Goal: Contribute content: Add original content to the website for others to see

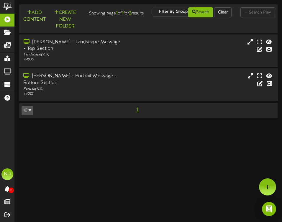
click at [81, 82] on div "[PERSON_NAME] - Portrait Message - Bottom Section" at bounding box center [72, 80] width 99 height 14
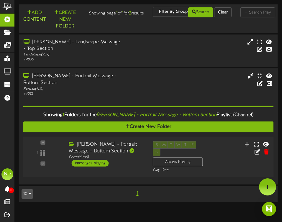
click at [93, 166] on div "1 messages playing" at bounding box center [90, 163] width 37 height 6
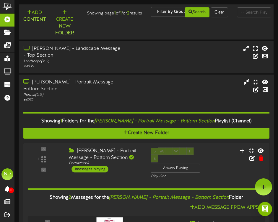
click at [71, 81] on div "[PERSON_NAME] - Portrait Message - Bottom Section" at bounding box center [71, 86] width 97 height 14
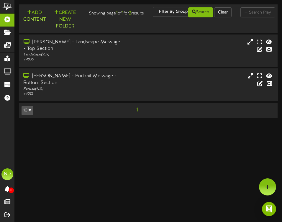
click at [59, 80] on div "[PERSON_NAME] - Portrait Message - Bottom Section" at bounding box center [72, 80] width 99 height 14
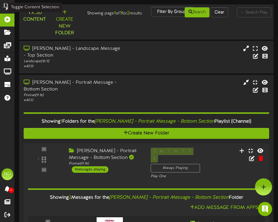
click at [33, 14] on button "Add Content" at bounding box center [35, 16] width 26 height 14
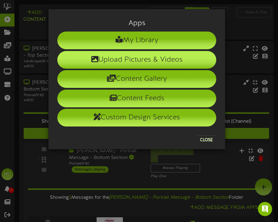
click at [115, 59] on li "Upload Pictures & Videos" at bounding box center [136, 60] width 159 height 18
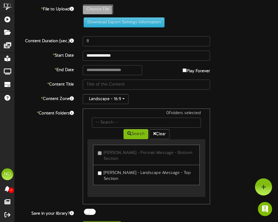
type input "**********"
type input "worshipnow_tv_v"
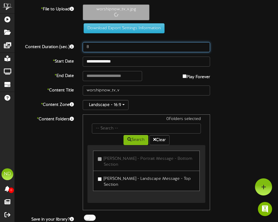
drag, startPoint x: 93, startPoint y: 49, endPoint x: 80, endPoint y: 49, distance: 13.0
click at [80, 49] on div "8" at bounding box center [146, 47] width 136 height 10
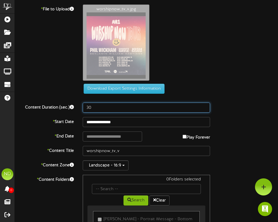
type input "30"
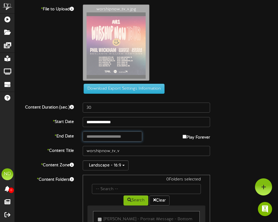
click at [102, 137] on input "text" at bounding box center [112, 137] width 59 height 10
type input "**********"
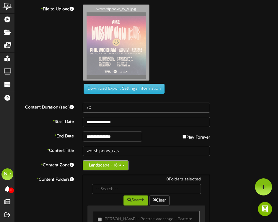
click at [92, 163] on button "Landscape - 16:9" at bounding box center [106, 166] width 46 height 10
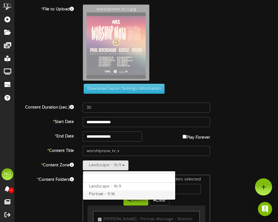
click at [99, 195] on label "Portrait - 9:16" at bounding box center [129, 195] width 92 height 8
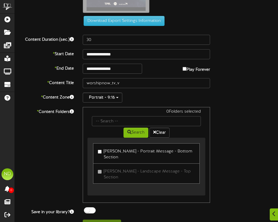
scroll to position [68, 0]
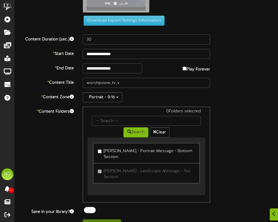
click at [102, 155] on link "[PERSON_NAME] - Portrait Message - Bottom Section" at bounding box center [146, 153] width 107 height 20
drag, startPoint x: 108, startPoint y: 216, endPoint x: 119, endPoint y: 214, distance: 11.1
click at [108, 220] on button "Upload Content" at bounding box center [102, 225] width 38 height 10
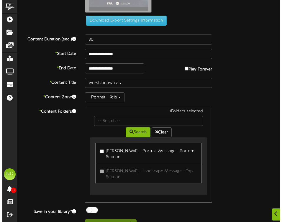
scroll to position [0, 0]
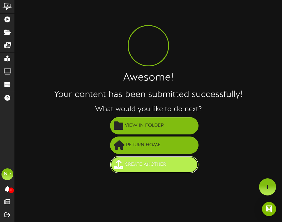
click at [127, 165] on span "Create Another" at bounding box center [145, 165] width 44 height 10
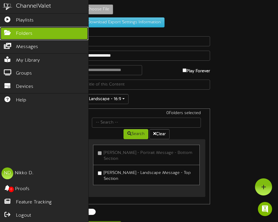
click at [23, 27] on link "Folders" at bounding box center [44, 33] width 88 height 13
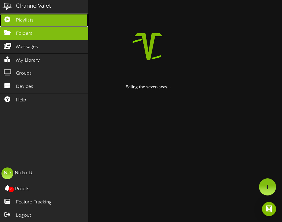
click at [25, 18] on span "Playlists" at bounding box center [25, 20] width 18 height 7
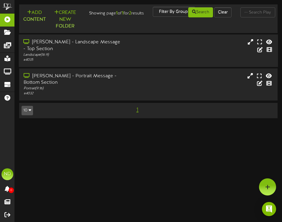
click at [46, 47] on div "[PERSON_NAME] - Landscape Message - Top Section" at bounding box center [72, 46] width 99 height 14
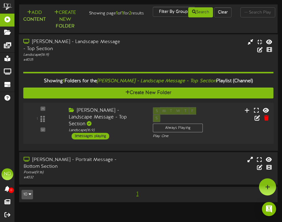
click at [90, 133] on div "3 messages playing" at bounding box center [91, 136] width 38 height 6
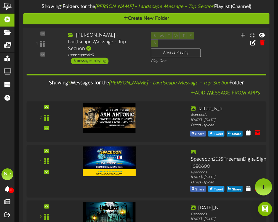
scroll to position [16, 0]
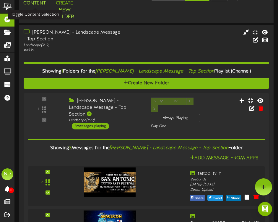
click at [37, 4] on button "Add Content" at bounding box center [35, 0] width 26 height 14
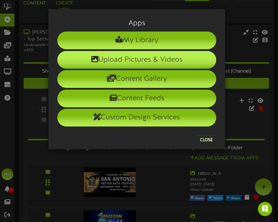
click at [97, 61] on icon at bounding box center [94, 59] width 7 height 7
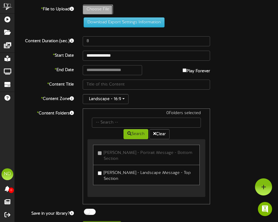
type input "**********"
type input "GMG-BF25_concourse-1080x614"
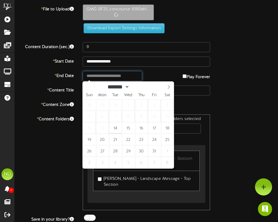
click at [102, 78] on input "text" at bounding box center [112, 76] width 59 height 10
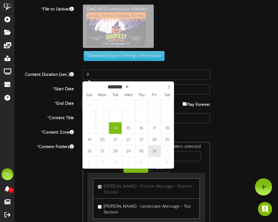
type input "**********"
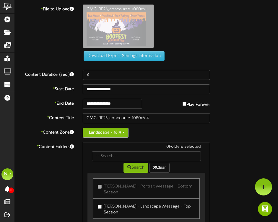
click at [92, 133] on button "Landscape - 16:9" at bounding box center [106, 133] width 46 height 10
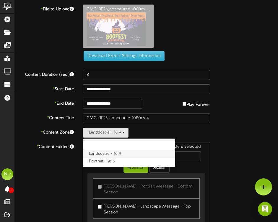
click at [95, 152] on label "Landscape - 16:9" at bounding box center [129, 154] width 92 height 8
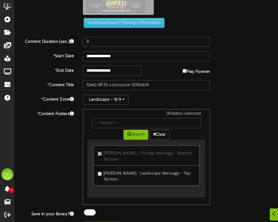
scroll to position [35, 0]
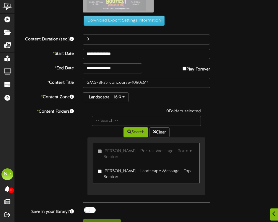
click at [103, 167] on label "[PERSON_NAME] - Landscape Message - Top Section" at bounding box center [146, 174] width 97 height 14
click at [94, 220] on button "Upload Content" at bounding box center [102, 225] width 38 height 10
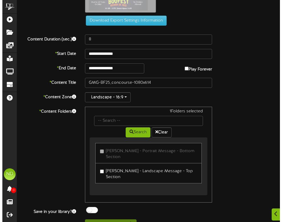
scroll to position [0, 0]
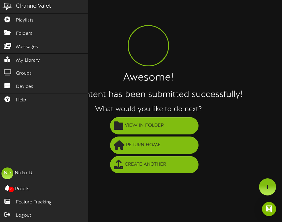
click at [6, 146] on div "ChannelValet Playlists Folders Messages My Library Groups Devices Help ND Nikko…" at bounding box center [44, 111] width 89 height 222
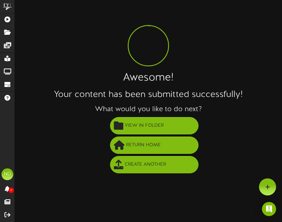
click at [244, 152] on li "Return Home" at bounding box center [155, 145] width 256 height 19
